Goal: Task Accomplishment & Management: Use online tool/utility

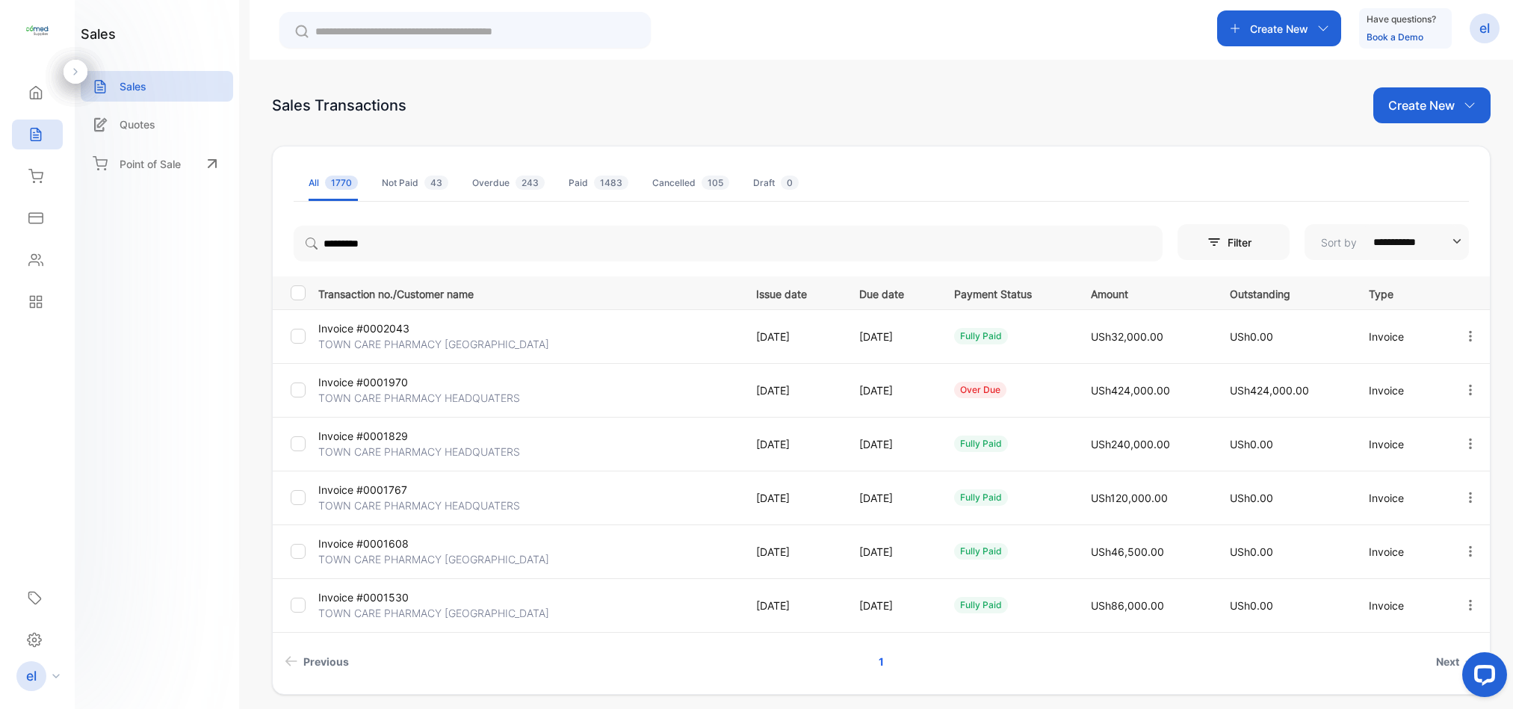
click at [1267, 23] on p "Create New" at bounding box center [1279, 29] width 58 height 16
type input "*********"
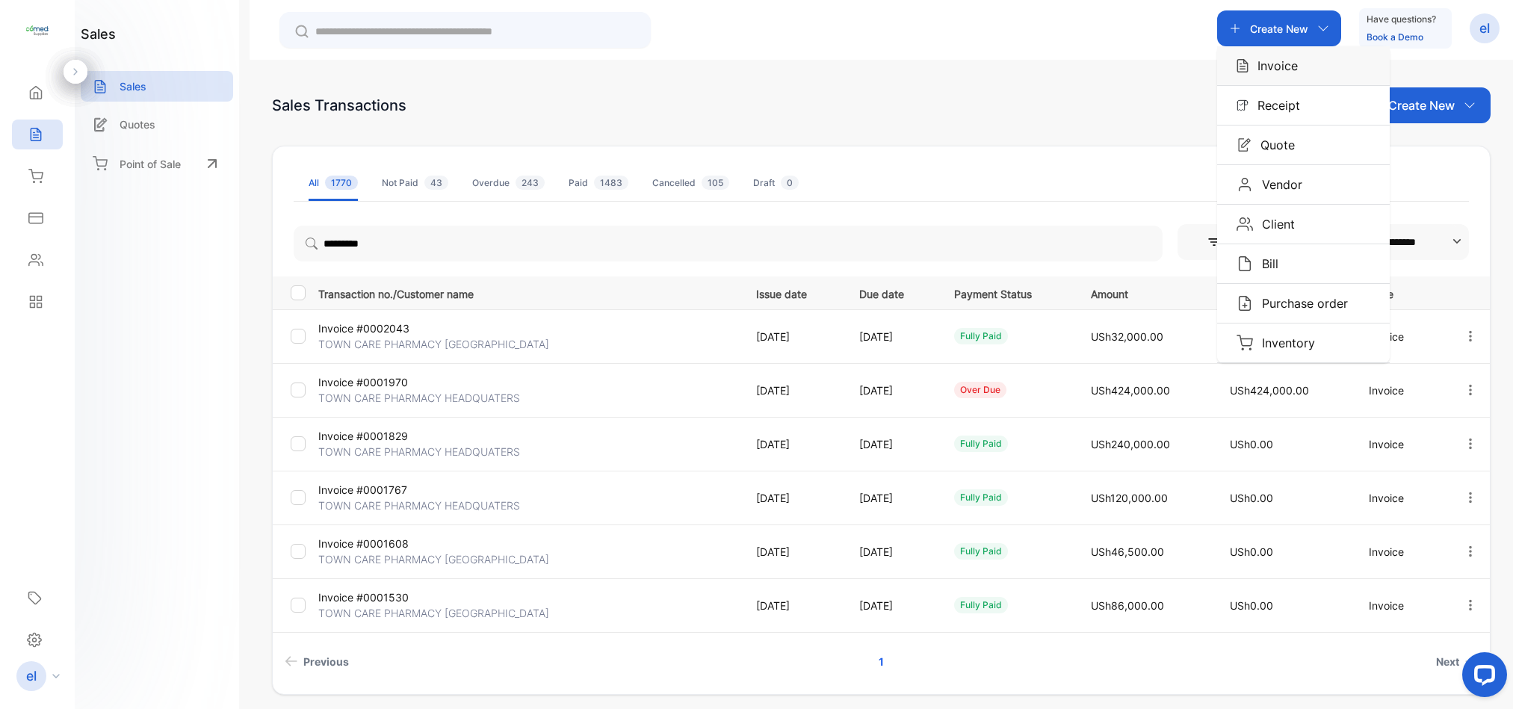
click at [1273, 70] on p "Invoice" at bounding box center [1273, 66] width 49 height 18
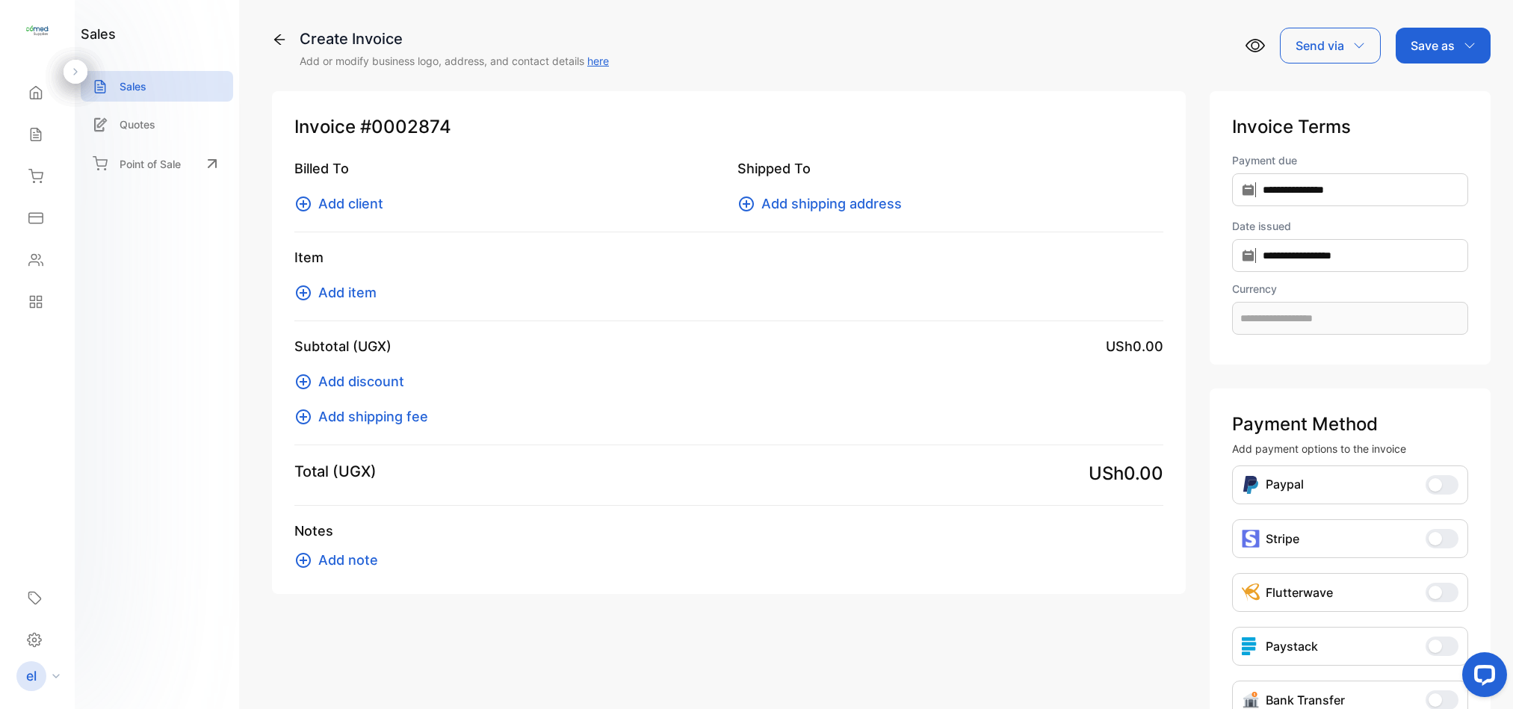
type input "**********"
click at [365, 208] on span "Add client" at bounding box center [350, 204] width 65 height 20
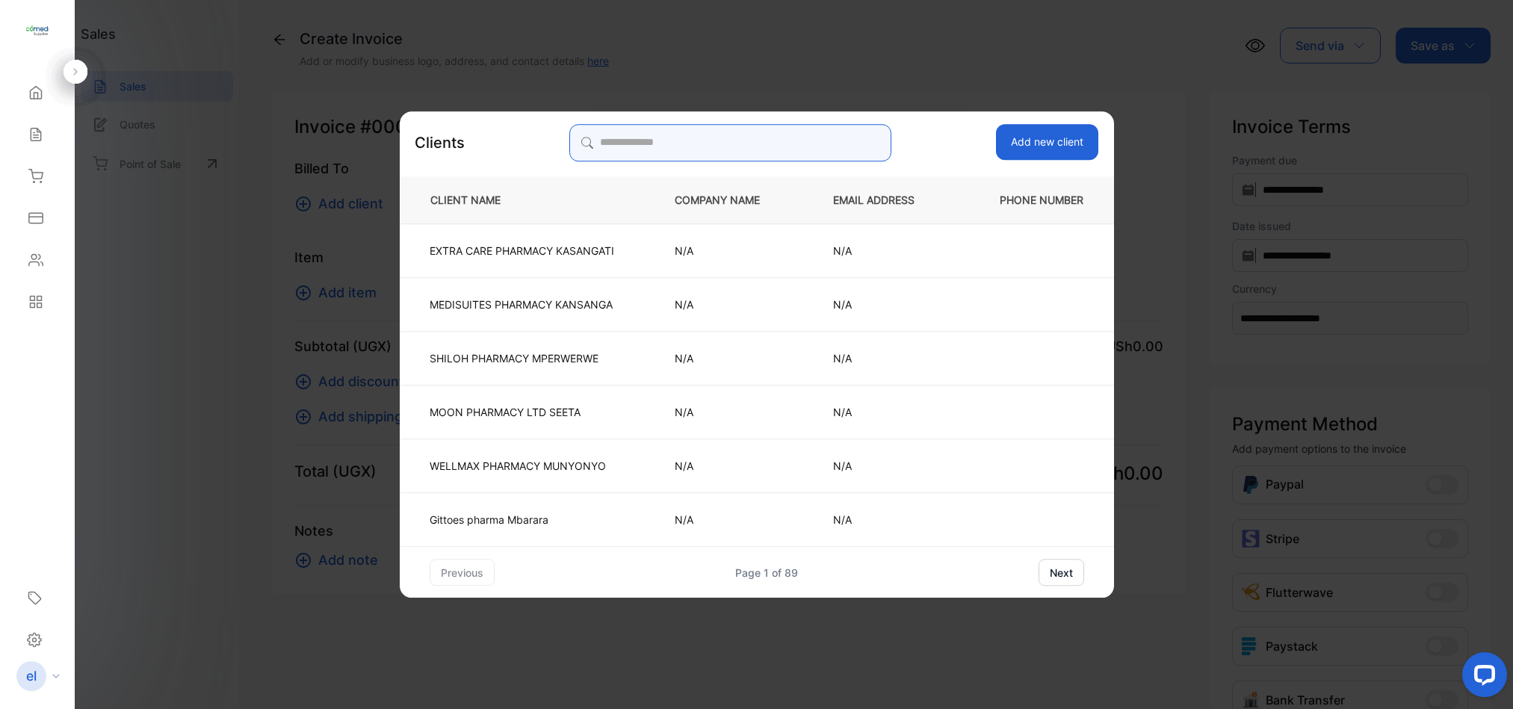
click at [652, 134] on input "search" at bounding box center [730, 142] width 322 height 37
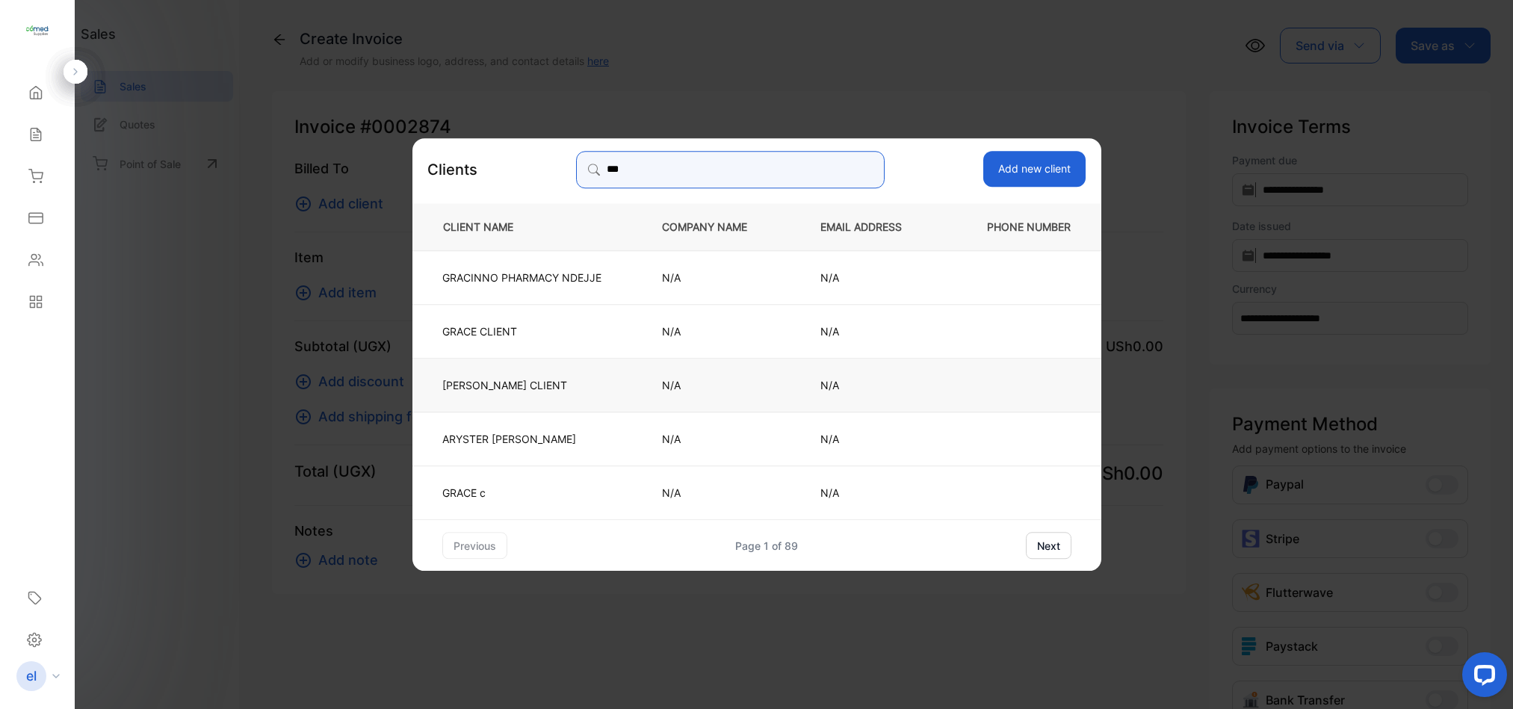
type input "***"
click at [536, 384] on p "[PERSON_NAME] CLIENT" at bounding box center [521, 385] width 159 height 16
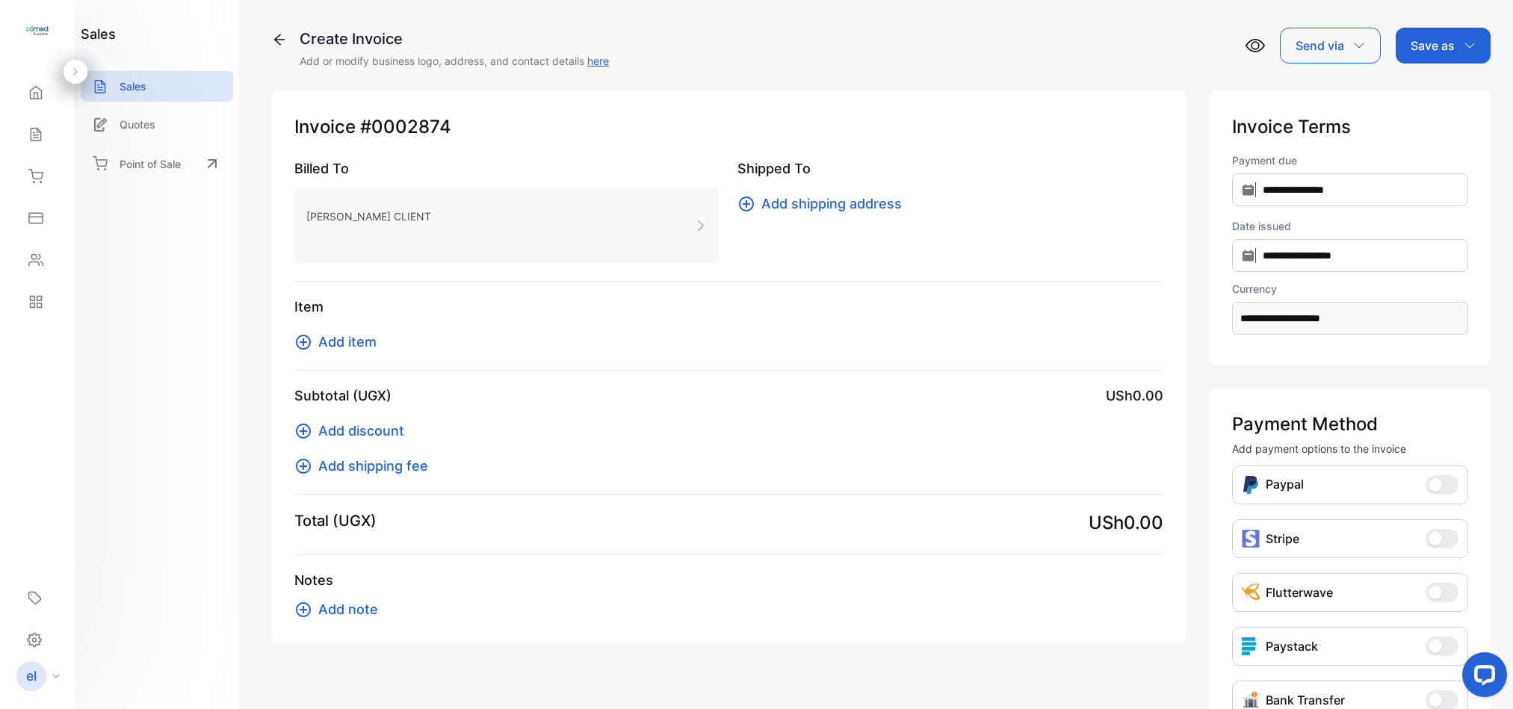
click at [343, 338] on span "Add item" at bounding box center [347, 342] width 58 height 20
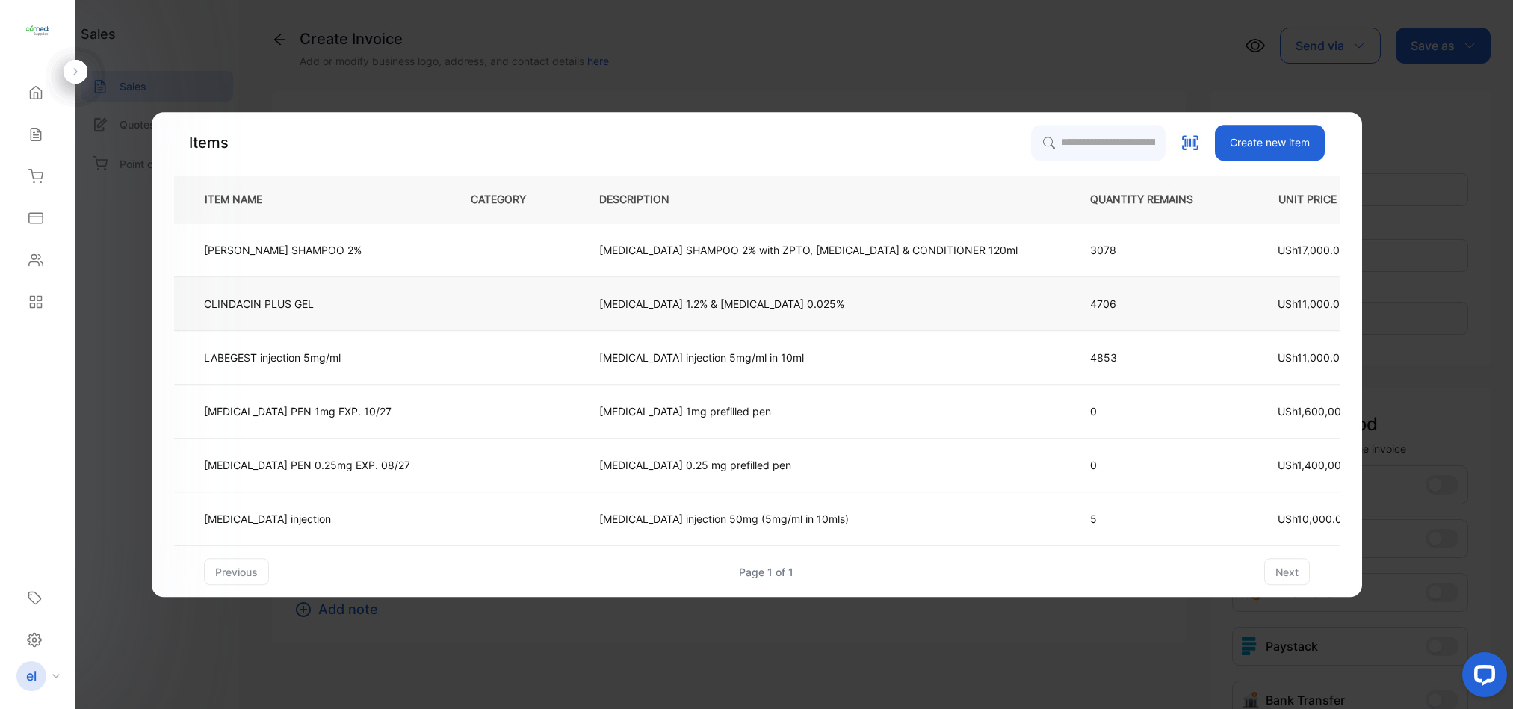
click at [335, 318] on td "CLINDACIN PLUS GEL" at bounding box center [310, 304] width 272 height 54
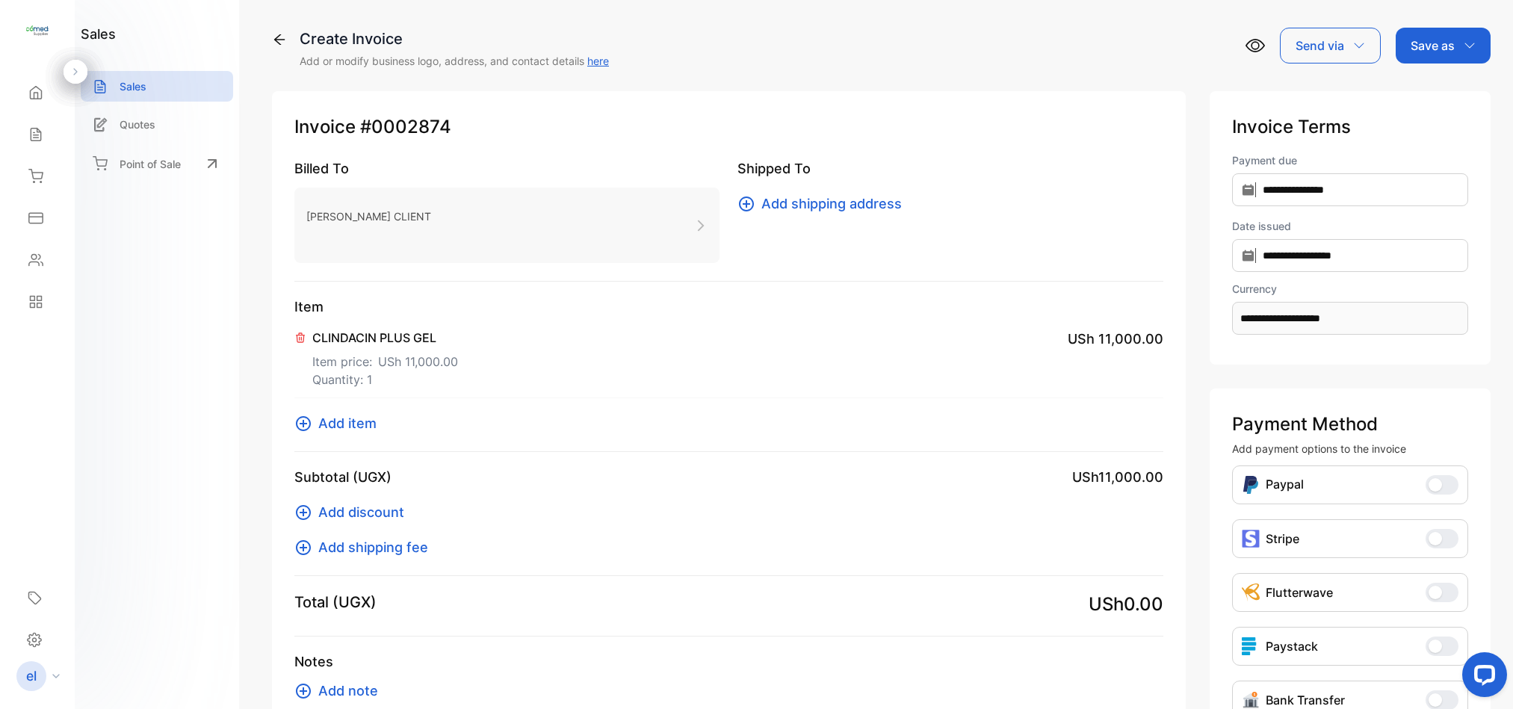
click at [298, 335] on icon at bounding box center [301, 337] width 8 height 9
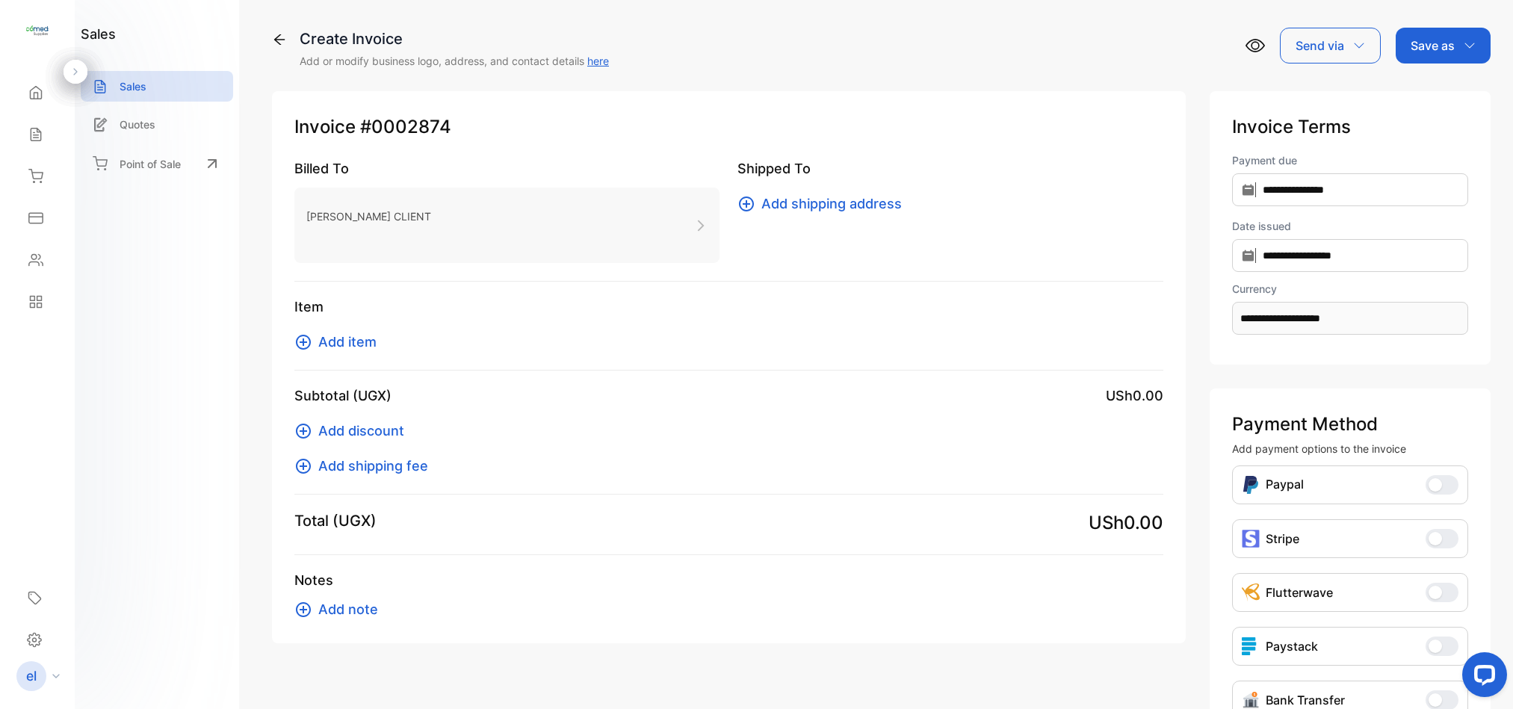
click at [327, 338] on span "Add item" at bounding box center [347, 342] width 58 height 20
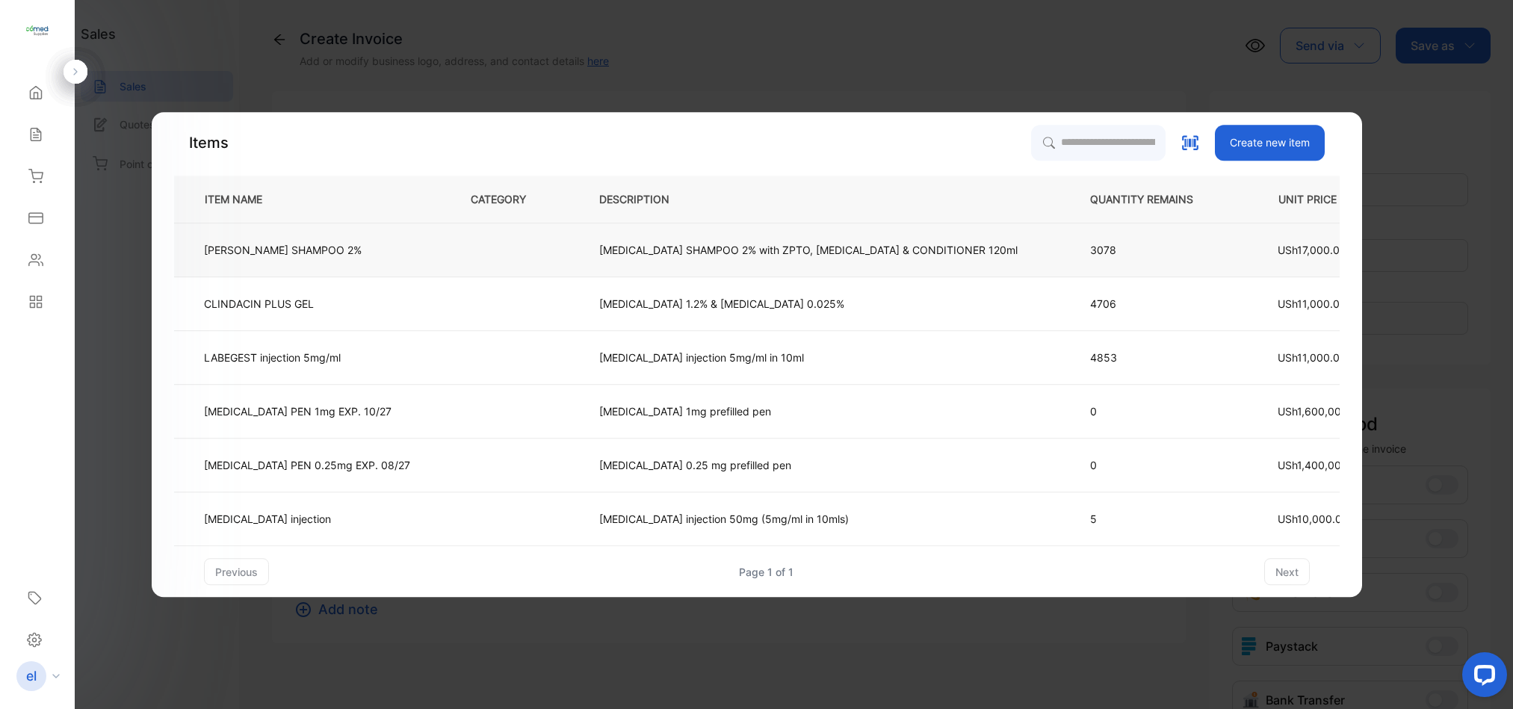
click at [382, 263] on td "[PERSON_NAME] SHAMPOO 2%" at bounding box center [310, 250] width 272 height 54
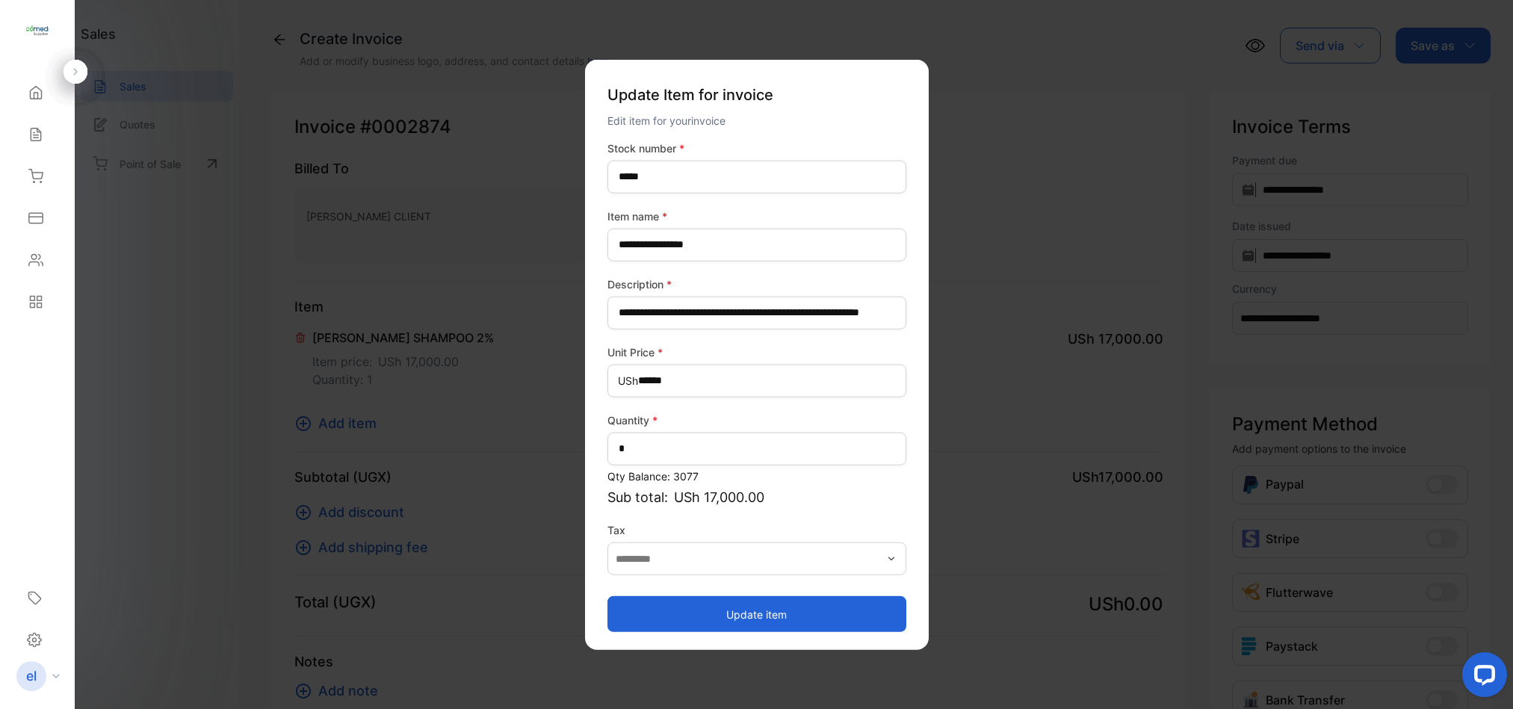
click at [726, 604] on button "Update item" at bounding box center [756, 614] width 299 height 36
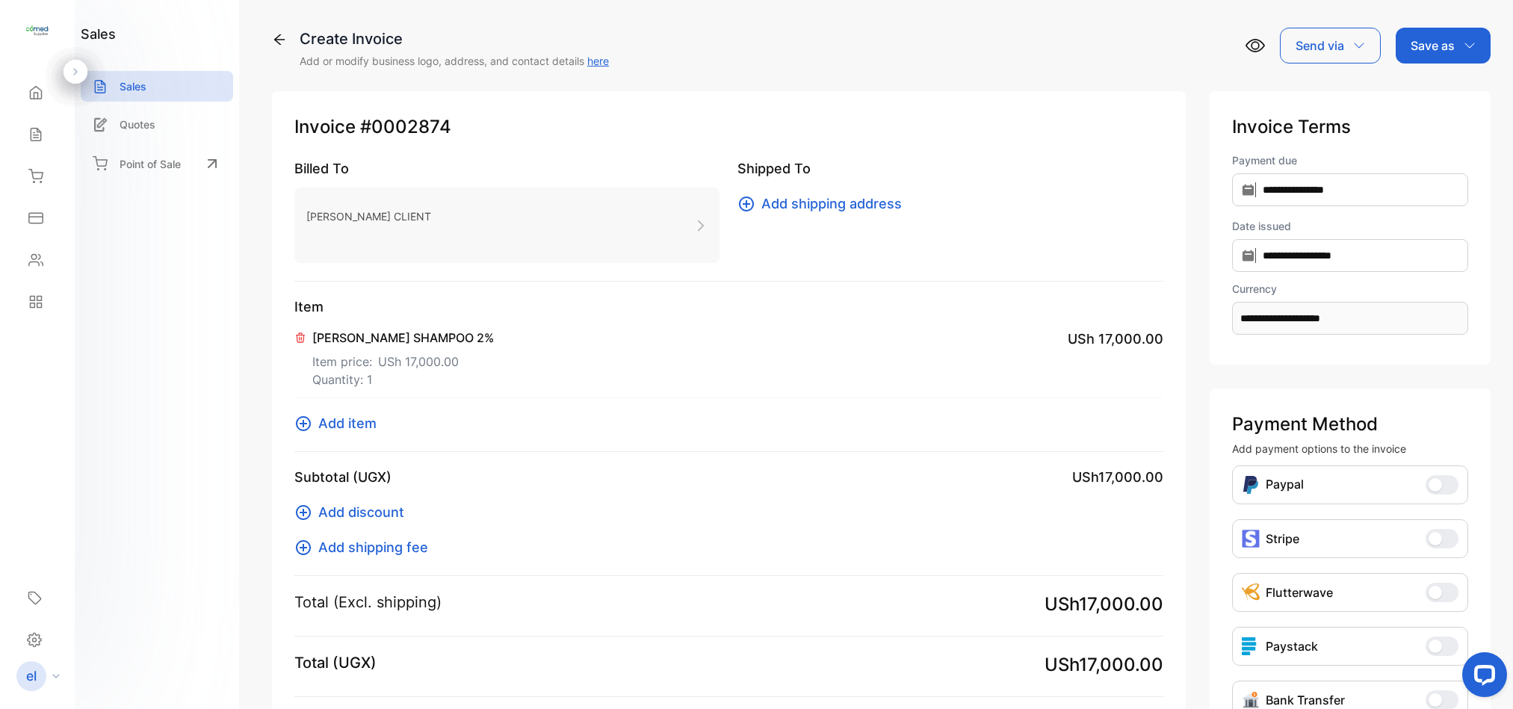
click at [1431, 43] on p "Save as" at bounding box center [1433, 46] width 44 height 18
click at [1432, 99] on div "Invoice" at bounding box center [1439, 95] width 86 height 30
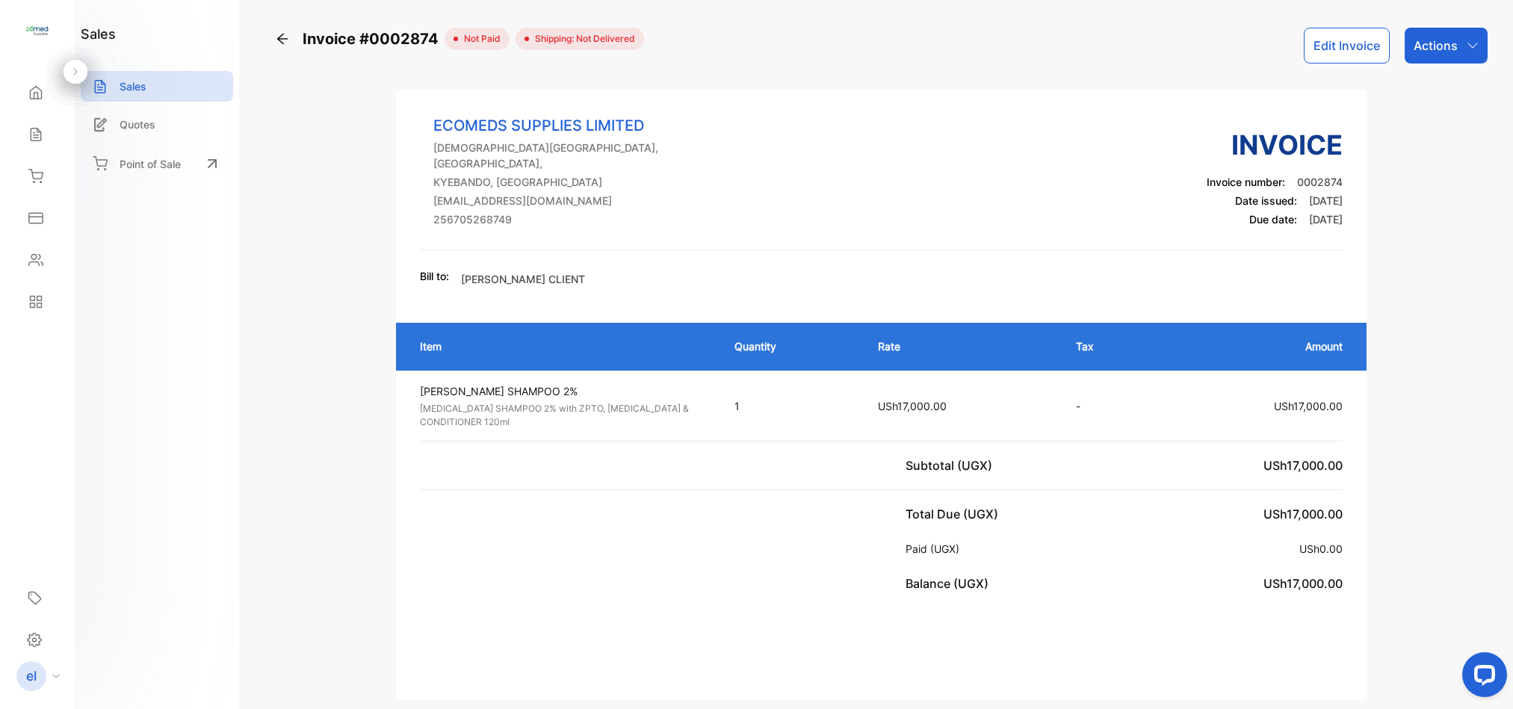
click at [1438, 48] on p "Actions" at bounding box center [1436, 46] width 44 height 18
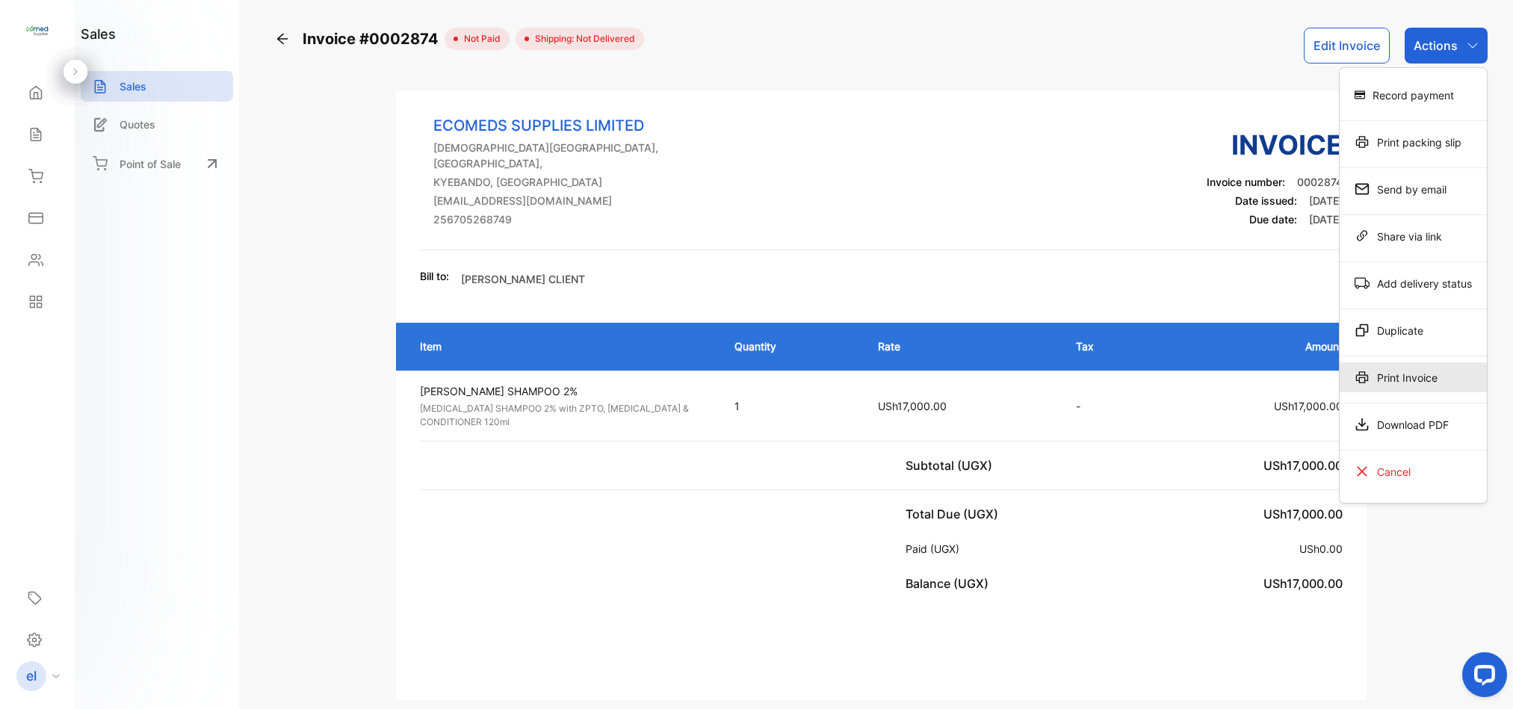
click at [1432, 368] on div "Print Invoice" at bounding box center [1413, 377] width 147 height 30
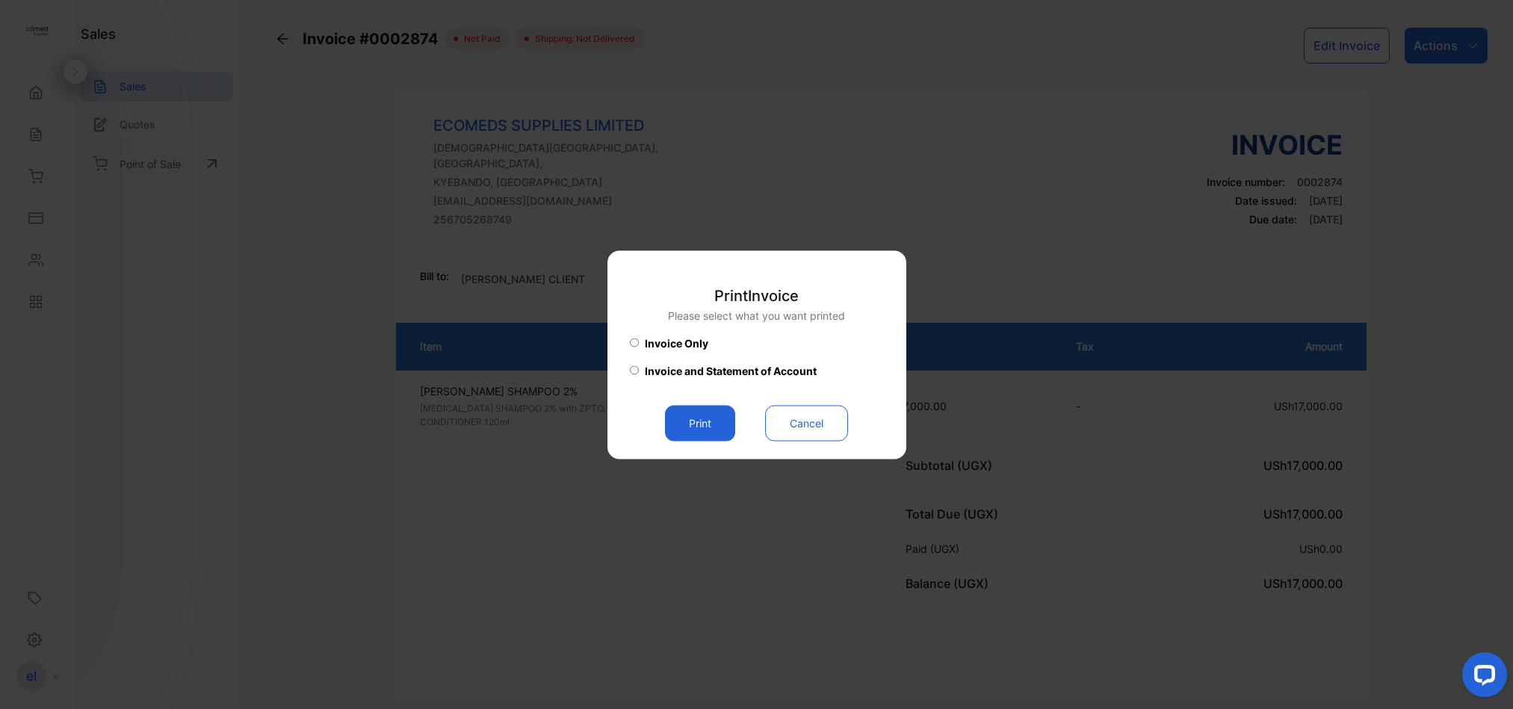
click at [690, 424] on button "Print" at bounding box center [700, 423] width 70 height 36
